Goal: Find specific page/section: Locate a particular part of the current website

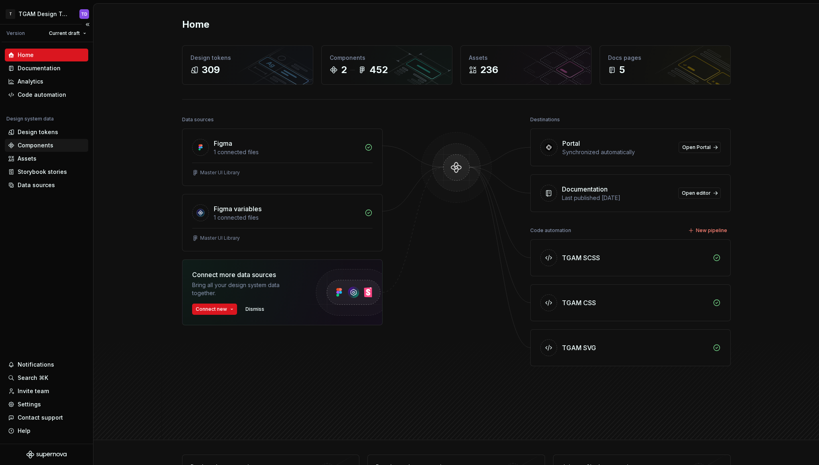
click at [35, 146] on div "Components" at bounding box center [36, 145] width 36 height 8
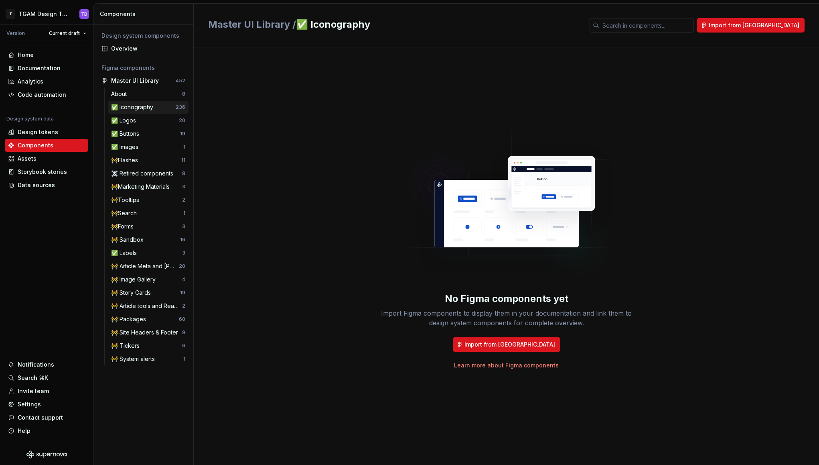
click at [135, 106] on div "✅ Iconography" at bounding box center [133, 107] width 45 height 8
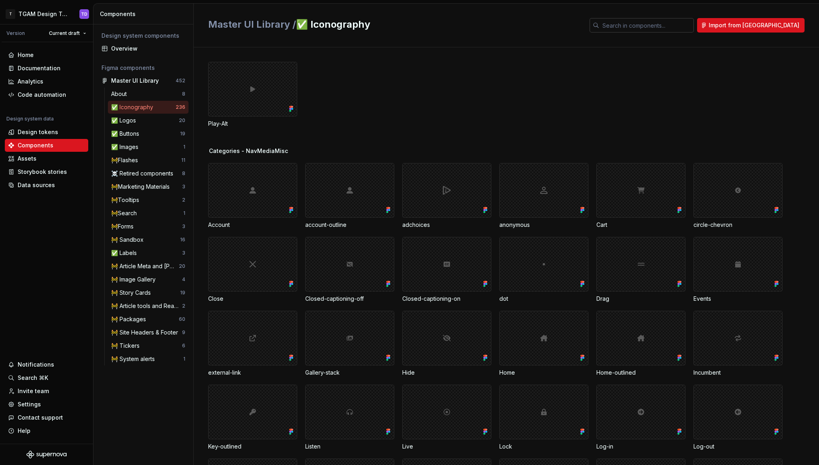
click at [684, 28] on input "text" at bounding box center [646, 25] width 95 height 14
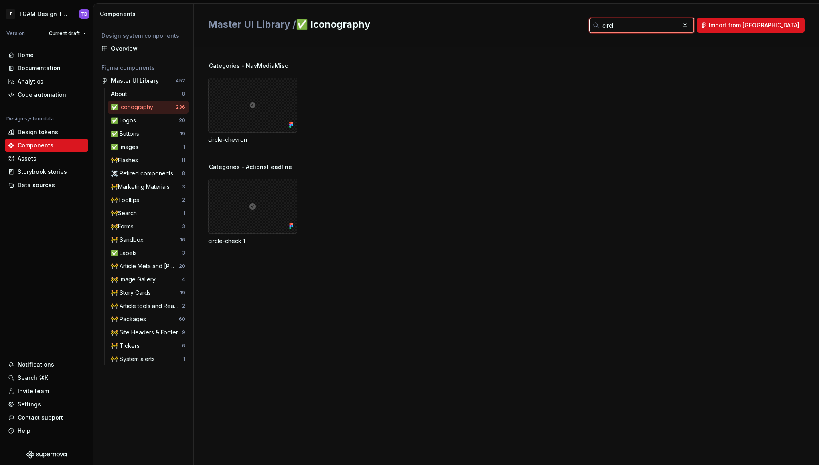
type input "circle"
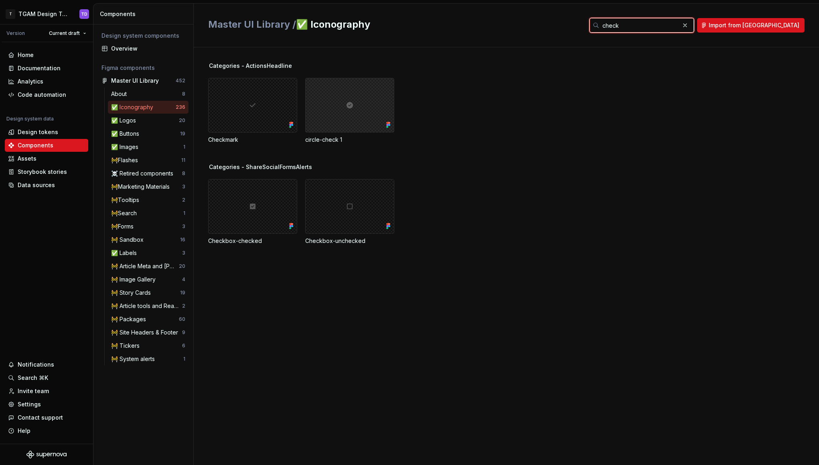
type input "check"
click at [379, 115] on div at bounding box center [349, 105] width 89 height 55
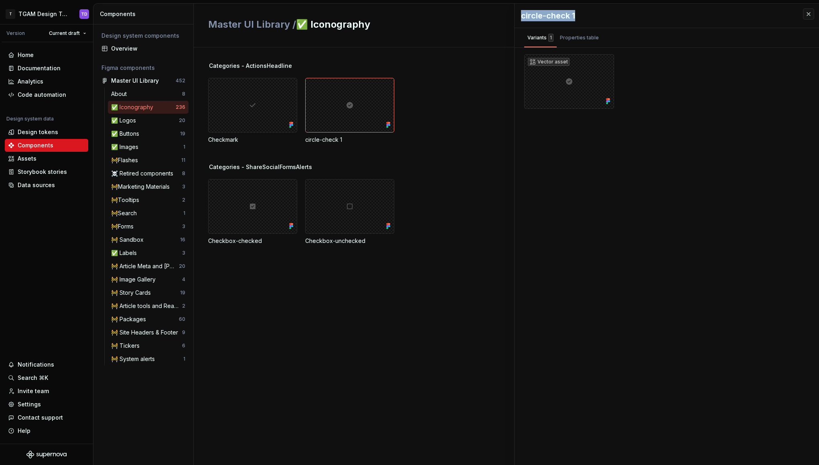
drag, startPoint x: 580, startPoint y: 18, endPoint x: 515, endPoint y: 20, distance: 65.0
click at [515, 20] on div "circle-check 1" at bounding box center [667, 16] width 304 height 24
copy div "circle-check 1"
